Goal: Find specific page/section: Find specific page/section

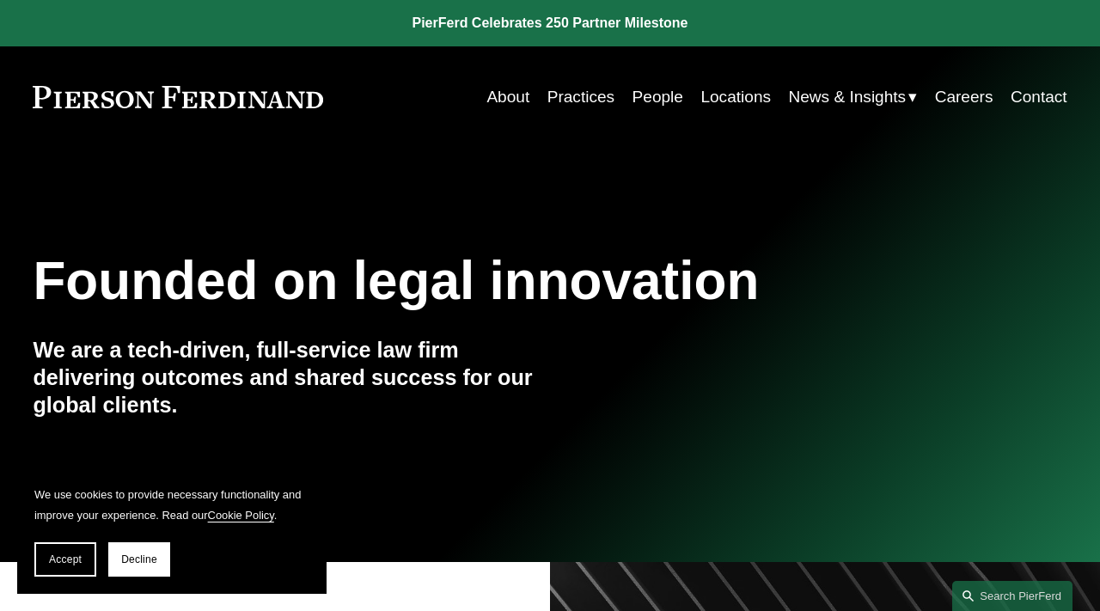
click at [655, 95] on link "People" at bounding box center [658, 97] width 51 height 33
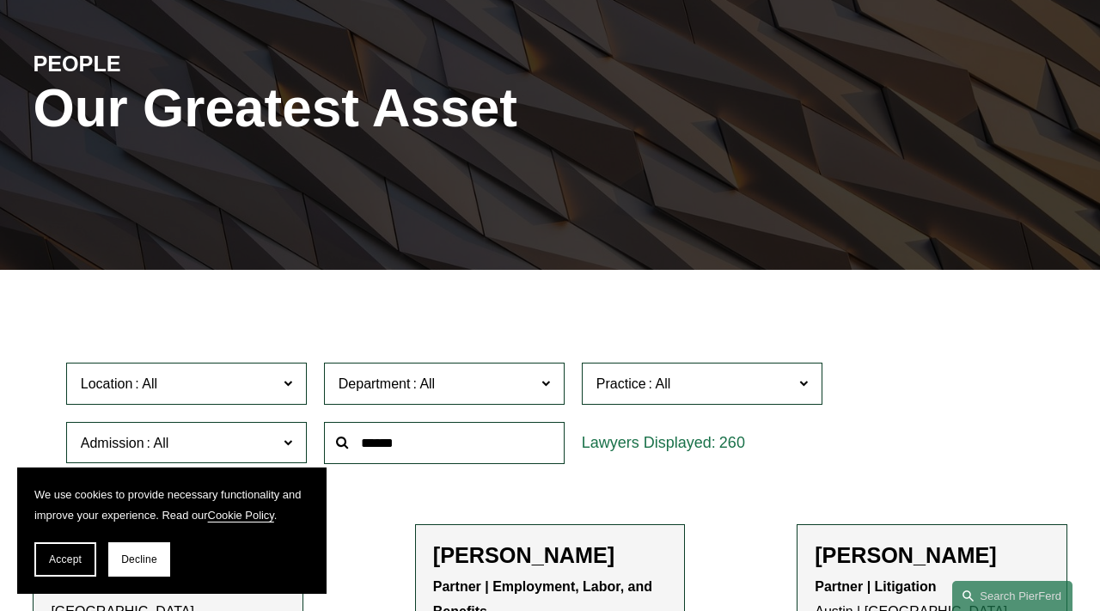
scroll to position [344, 0]
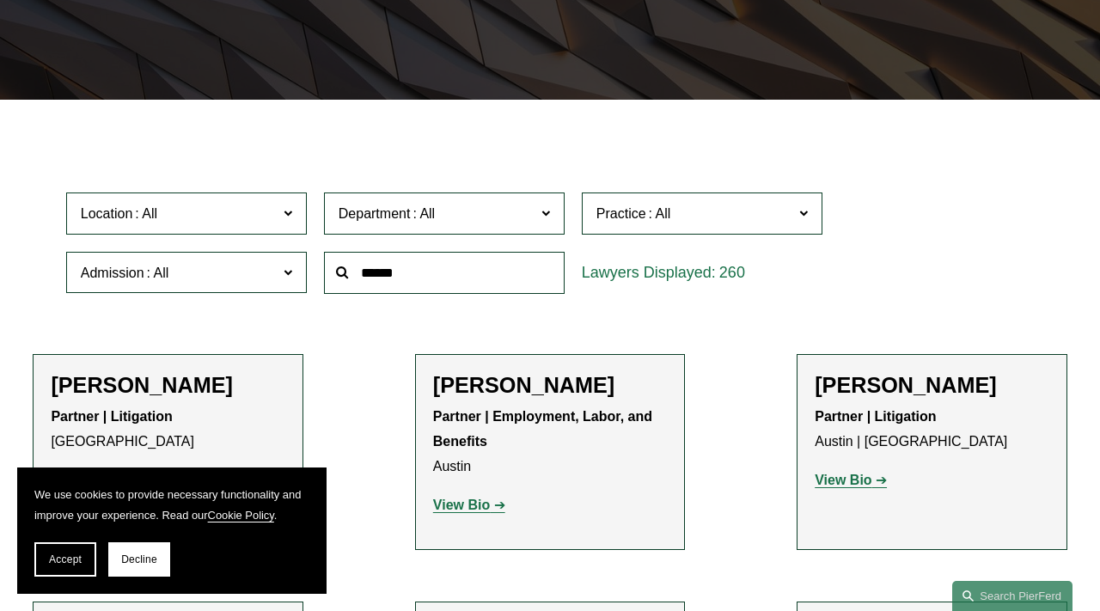
click at [191, 214] on span "Location" at bounding box center [179, 213] width 197 height 23
click at [142, 561] on span "Decline" at bounding box center [139, 559] width 36 height 12
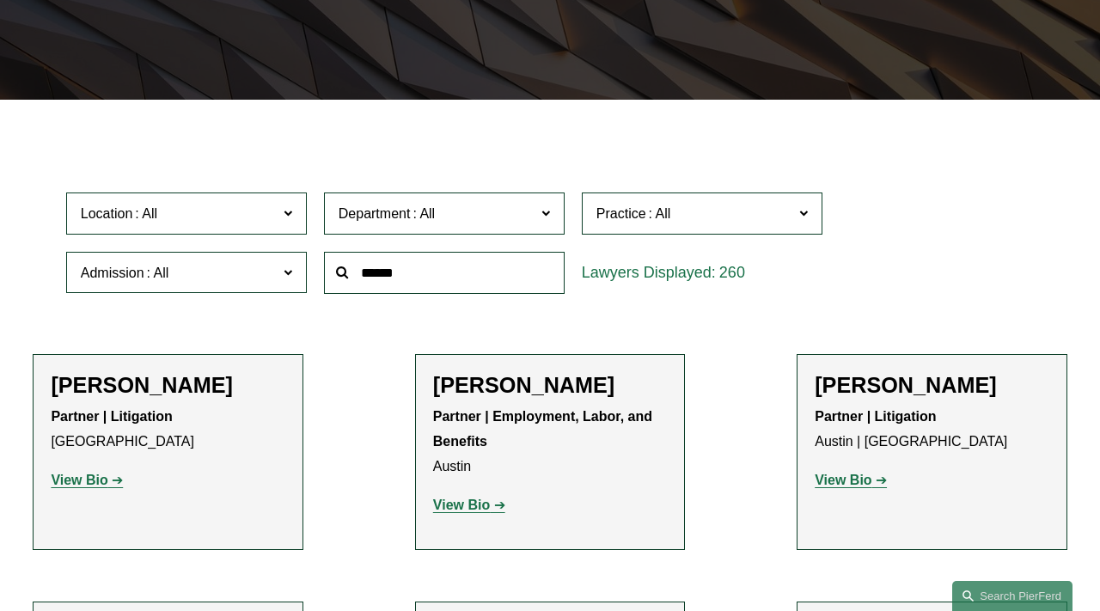
scroll to position [623, 0]
click at [0, 0] on link "[US_STATE]" at bounding box center [0, 0] width 0 height 0
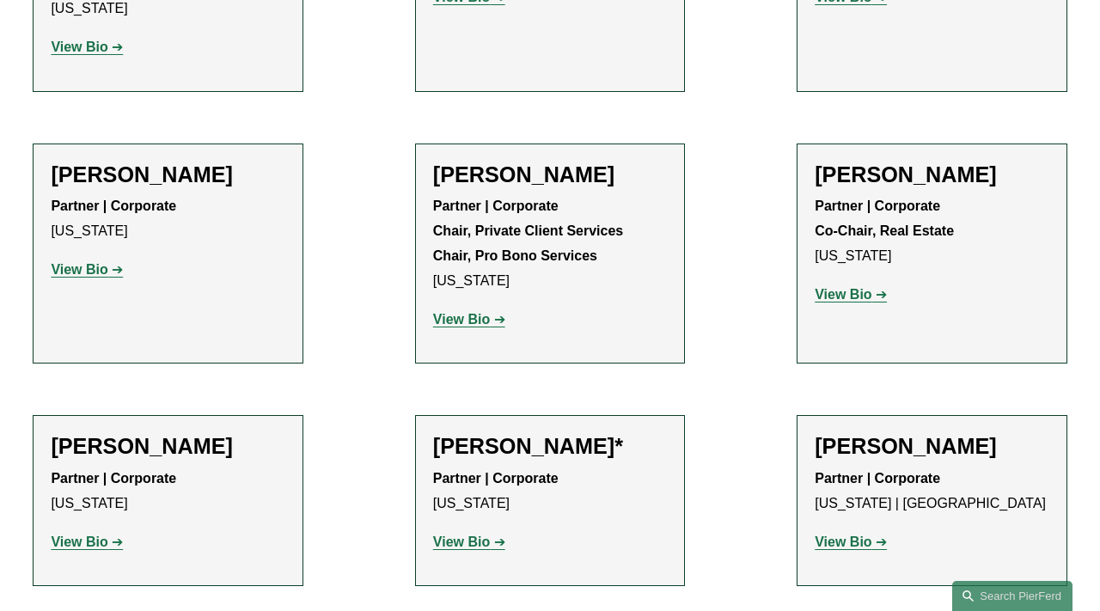
scroll to position [5908, 0]
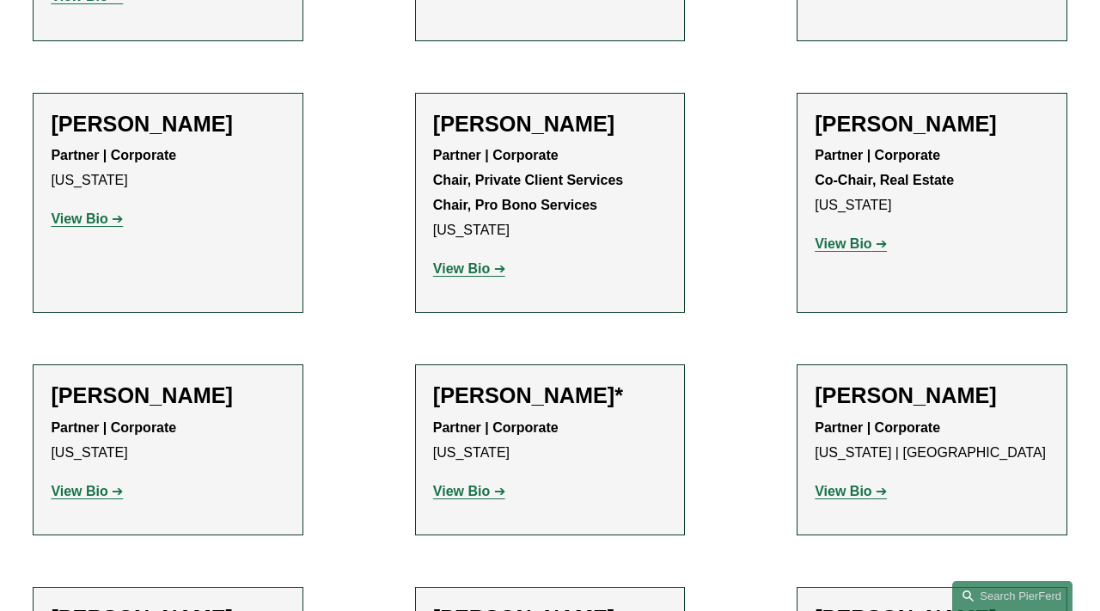
click at [837, 484] on strong "View Bio" at bounding box center [843, 491] width 57 height 15
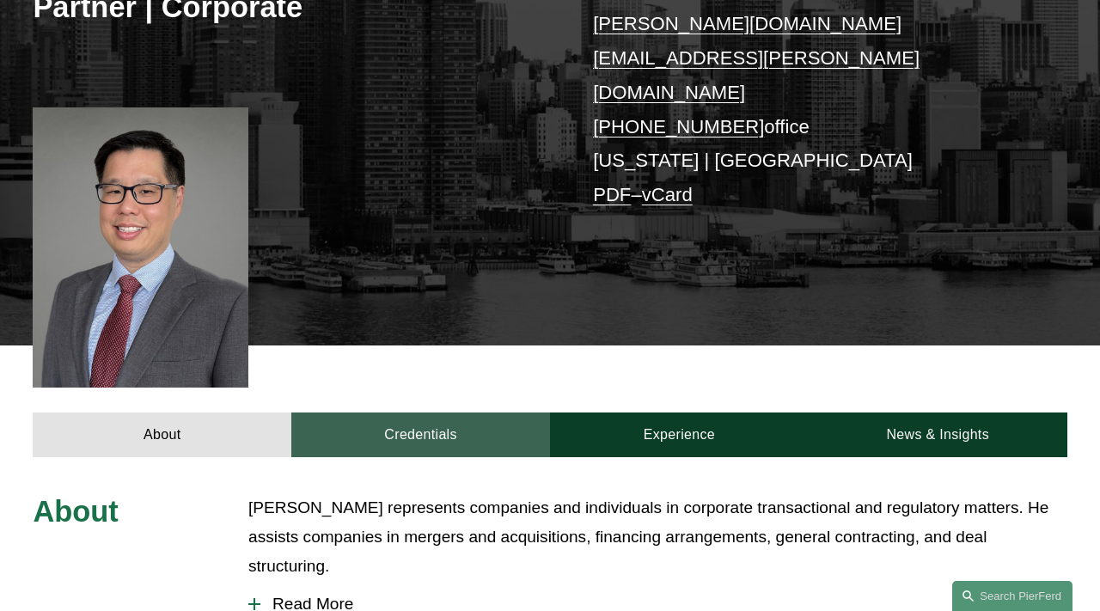
scroll to position [284, 0]
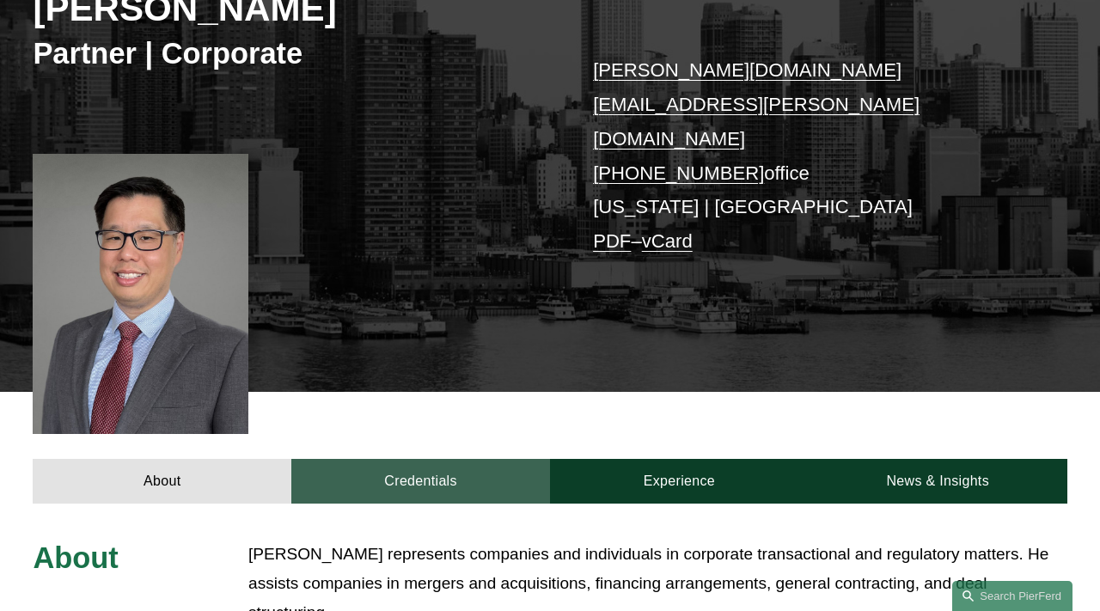
click at [409, 459] on link "Credentials" at bounding box center [420, 481] width 259 height 45
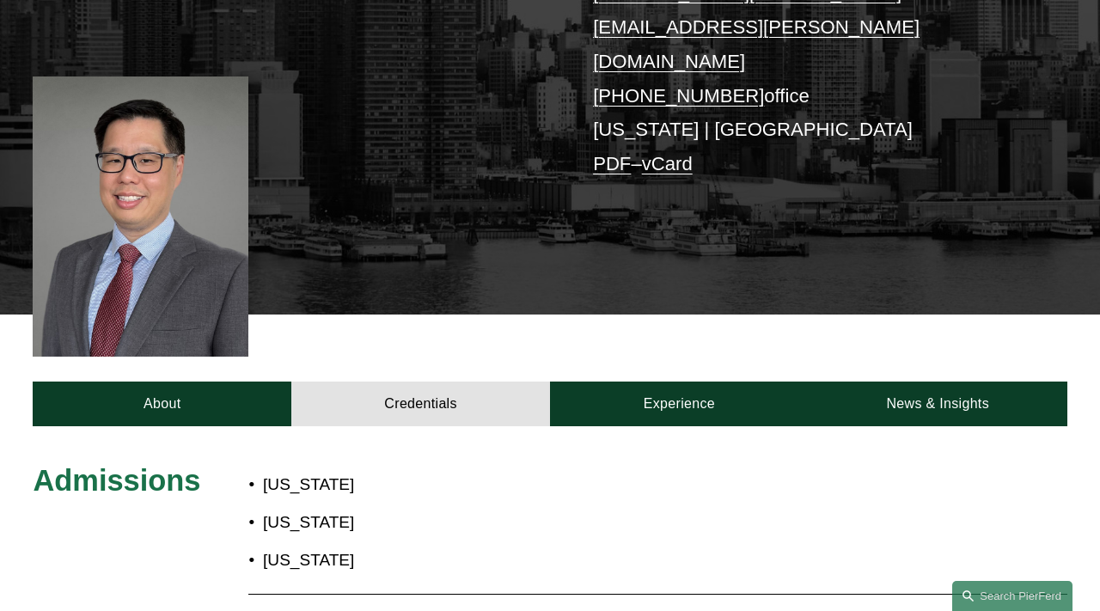
scroll to position [198, 0]
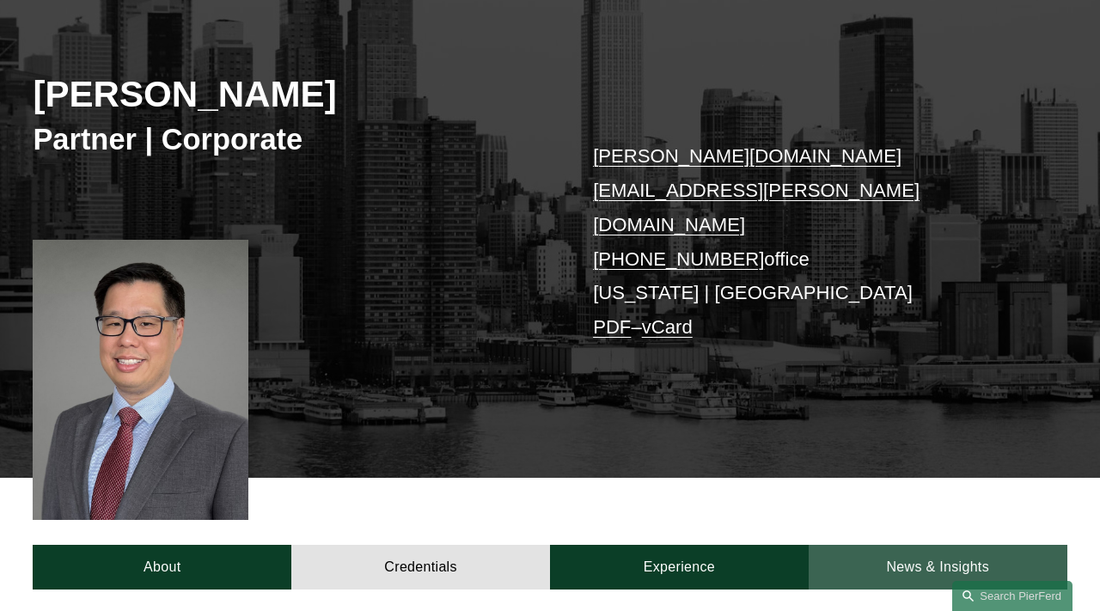
click at [935, 545] on link "News & Insights" at bounding box center [938, 567] width 259 height 45
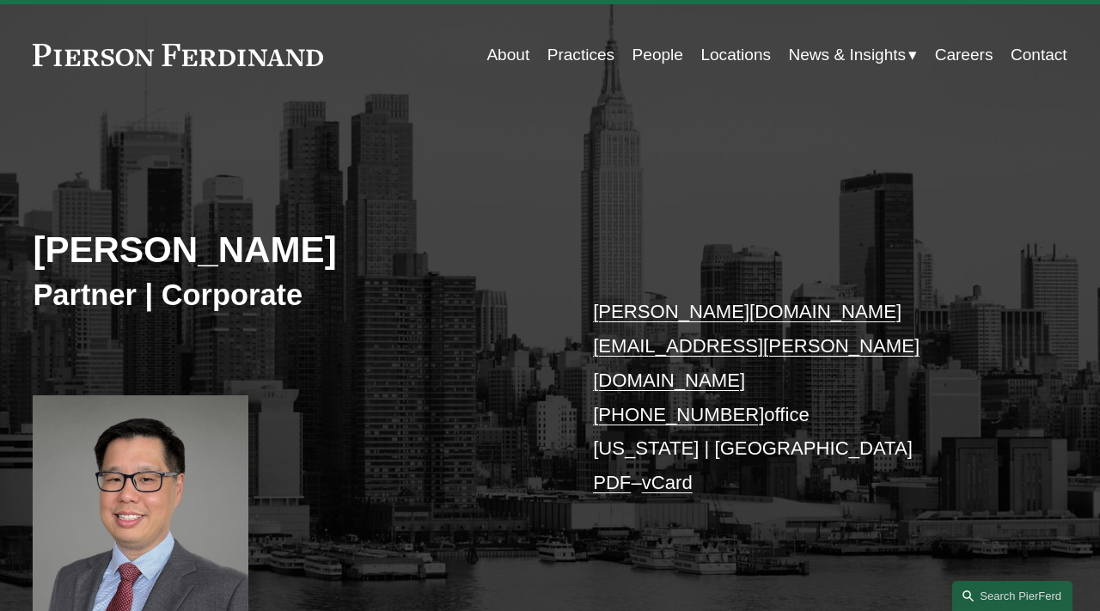
scroll to position [0, 0]
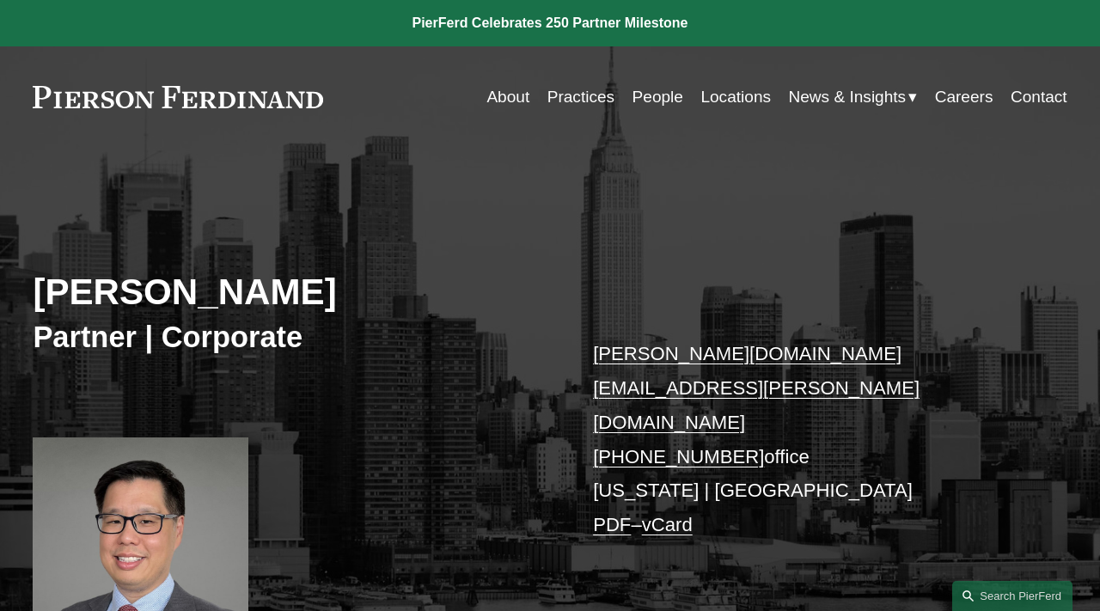
click at [498, 104] on link "About" at bounding box center [507, 97] width 43 height 33
